Goal: Task Accomplishment & Management: Manage account settings

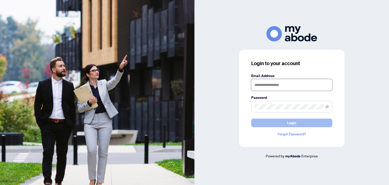
type input "**********"
click at [275, 122] on button "Login" at bounding box center [291, 122] width 81 height 9
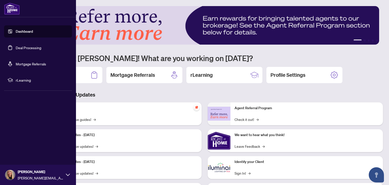
click at [16, 50] on link "Deal Processing" at bounding box center [29, 47] width 26 height 5
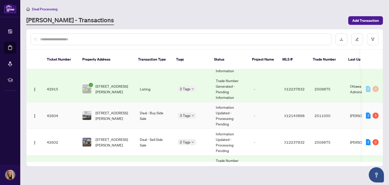
scroll to position [152, 0]
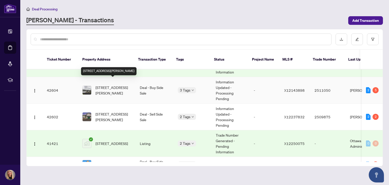
click at [110, 85] on span "[STREET_ADDRESS][PERSON_NAME]" at bounding box center [113, 90] width 36 height 11
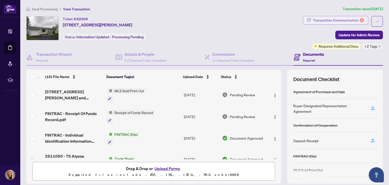
click at [320, 22] on div "Transaction Communication 5" at bounding box center [338, 20] width 51 height 8
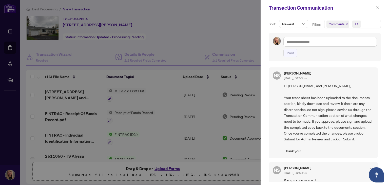
click at [171, 57] on div at bounding box center [194, 92] width 389 height 185
click at [63, 18] on div at bounding box center [194, 92] width 389 height 185
click at [378, 8] on icon "close" at bounding box center [378, 8] width 4 height 4
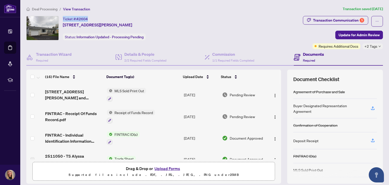
drag, startPoint x: 62, startPoint y: 17, endPoint x: 89, endPoint y: 15, distance: 27.1
click at [89, 15] on div "Deal Processing / View Transaction Transaction saved [DATE] Ticket #: 42604 [ST…" at bounding box center [204, 110] width 360 height 208
copy div "Ticket #: 42604"
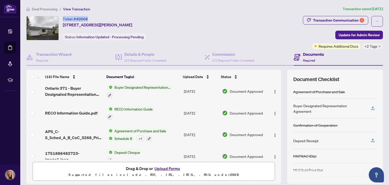
scroll to position [266, 0]
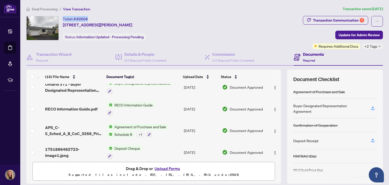
click at [164, 169] on button "Upload Forms" at bounding box center [167, 168] width 29 height 7
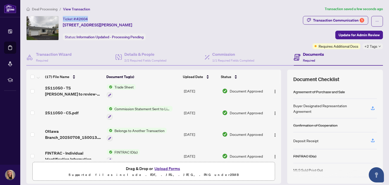
scroll to position [0, 0]
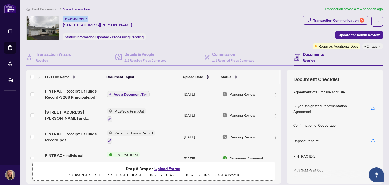
click at [132, 92] on span "Add a Document Tag" at bounding box center [131, 94] width 34 height 4
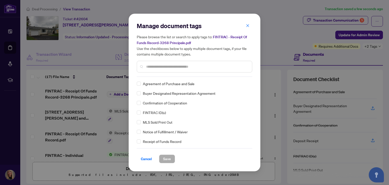
click at [151, 140] on span "Receipt of Funds Record" at bounding box center [162, 141] width 38 height 6
click at [140, 143] on label at bounding box center [139, 141] width 4 height 6
click at [165, 158] on span "Save" at bounding box center [167, 159] width 8 height 8
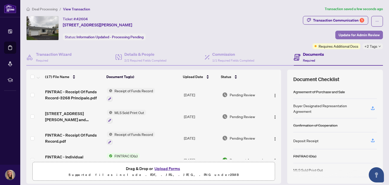
click at [344, 35] on span "Update for Admin Review" at bounding box center [358, 35] width 41 height 8
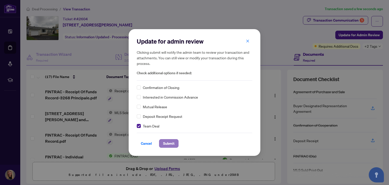
click at [165, 142] on span "Submit" at bounding box center [168, 143] width 11 height 8
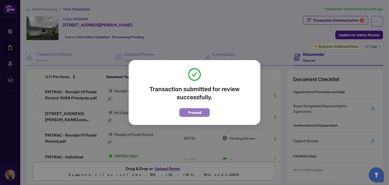
click at [193, 113] on span "Proceed" at bounding box center [194, 112] width 13 height 8
